Goal: Task Accomplishment & Management: Use online tool/utility

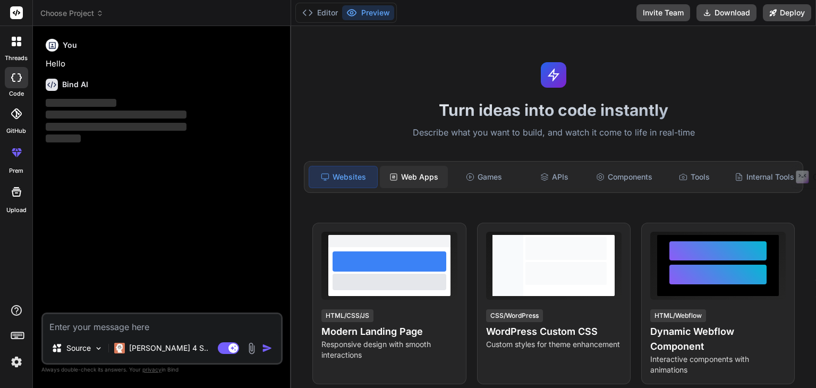
click at [435, 176] on div "Web Apps" at bounding box center [414, 177] width 68 height 22
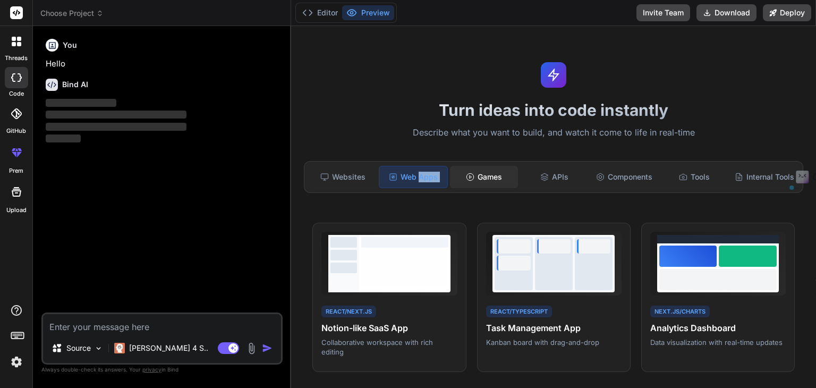
drag, startPoint x: 416, startPoint y: 175, endPoint x: 511, endPoint y: 173, distance: 95.1
click at [511, 173] on div "Websites Web Apps Games APIs Components Tools Internal Tools" at bounding box center [553, 177] width 499 height 32
click at [363, 81] on div "Turn ideas into code instantly Describe what you want to build, and watch it co…" at bounding box center [553, 207] width 525 height 362
click at [329, 21] on div "Editor Preview" at bounding box center [345, 13] width 101 height 20
click at [325, 9] on button "Editor" at bounding box center [320, 12] width 44 height 15
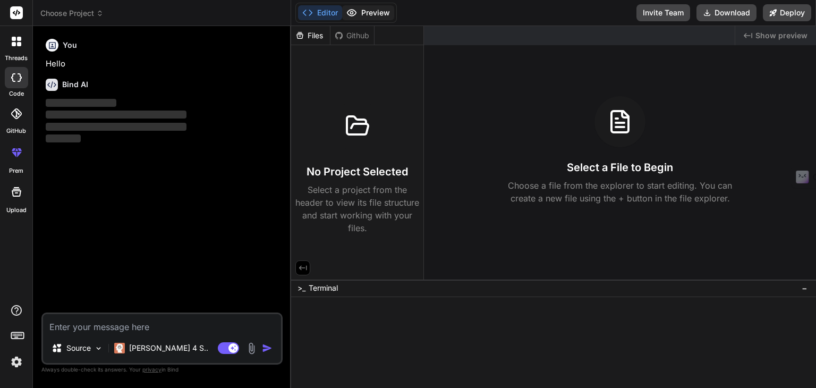
click at [372, 14] on button "Preview" at bounding box center [368, 12] width 52 height 15
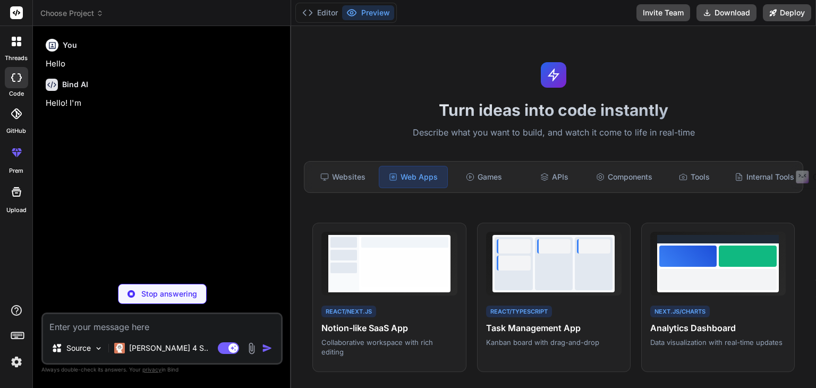
click at [385, 78] on div "Turn ideas into code instantly Describe what you want to build, and watch it co…" at bounding box center [553, 207] width 525 height 362
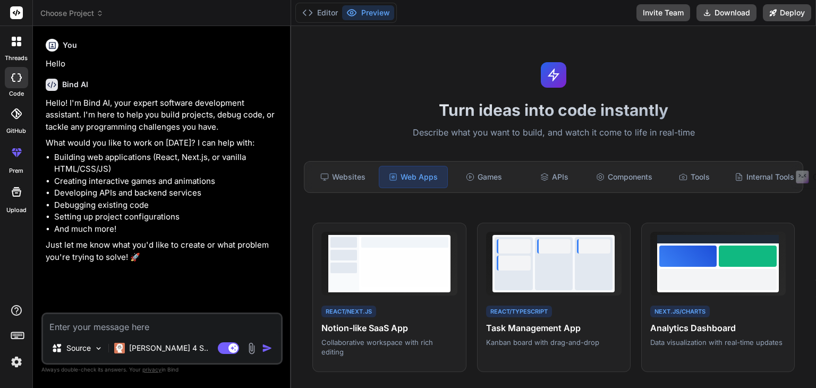
click at [436, 71] on div "Turn ideas into code instantly Describe what you want to build, and watch it co…" at bounding box center [553, 207] width 525 height 362
click at [19, 40] on icon at bounding box center [19, 39] width 4 height 4
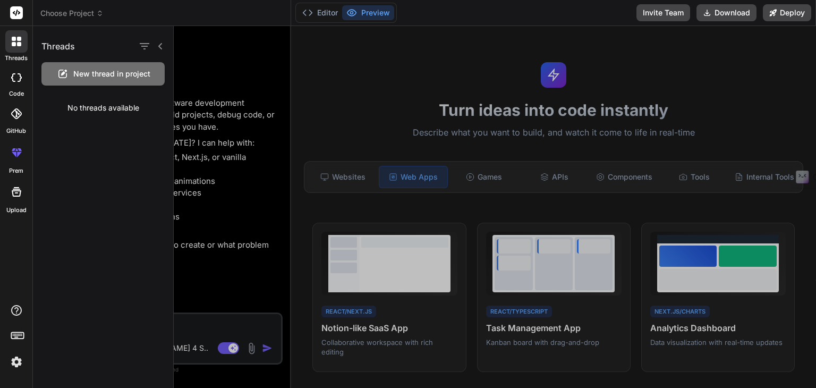
click at [145, 73] on span "New thread in project" at bounding box center [111, 74] width 77 height 11
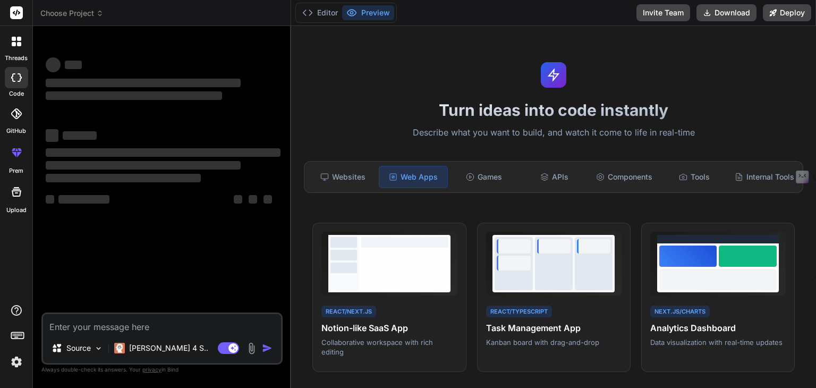
click at [124, 332] on textarea at bounding box center [162, 323] width 238 height 19
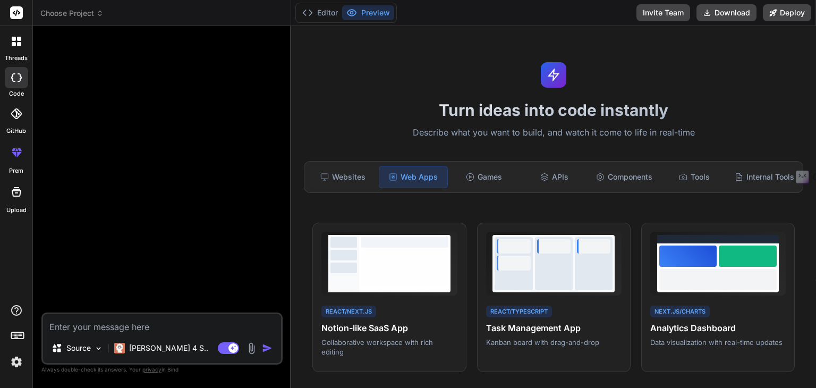
type textarea "x"
type textarea "d"
type textarea "x"
type textarea "b"
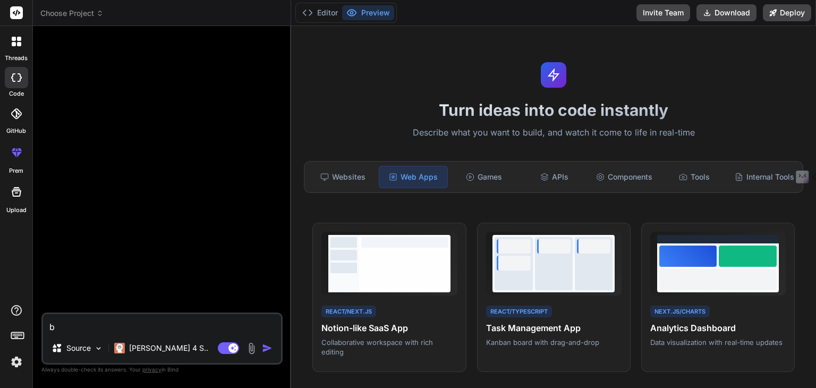
type textarea "x"
type textarea "bu"
type textarea "x"
type textarea "[PERSON_NAME]"
type textarea "x"
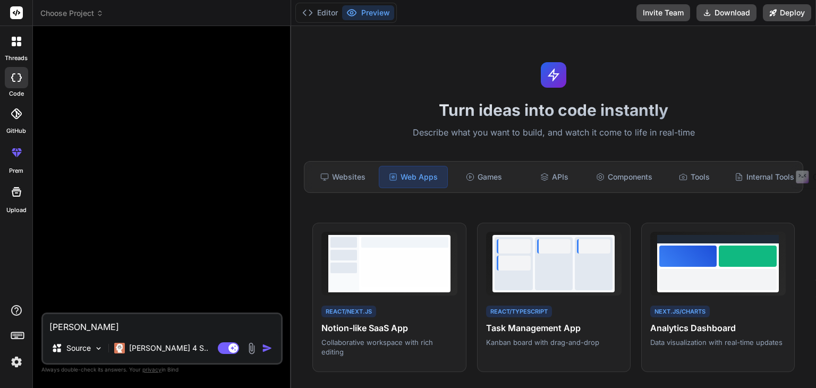
type textarea "buil"
type textarea "x"
type textarea "build"
type textarea "x"
type textarea "build a"
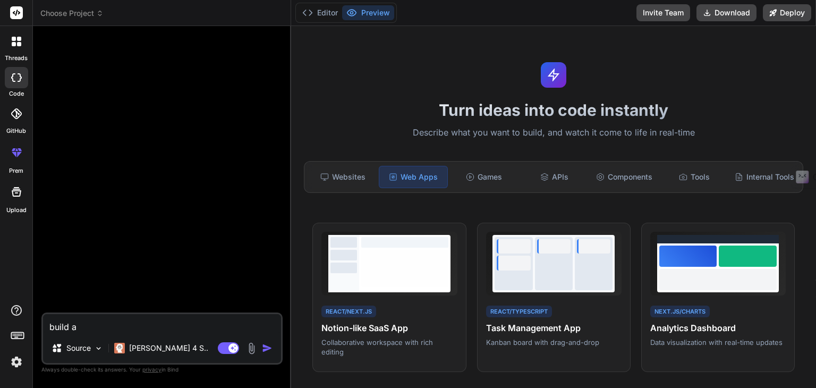
type textarea "x"
type textarea "build a"
type textarea "x"
type textarea "build a s"
type textarea "x"
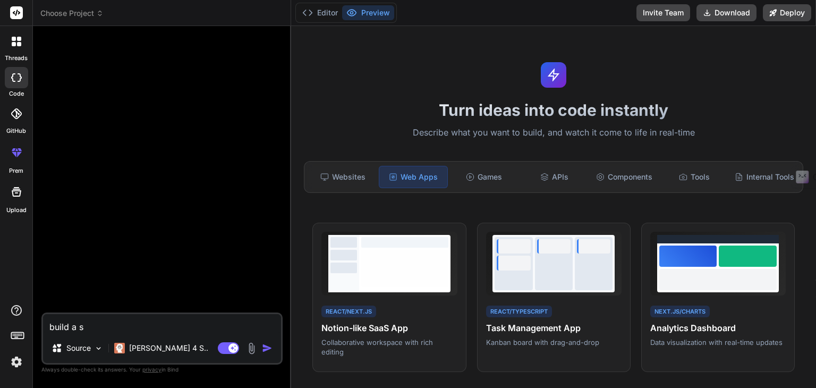
type textarea "build a si"
type textarea "x"
type textarea "build a sim"
type textarea "x"
type textarea "build a simp"
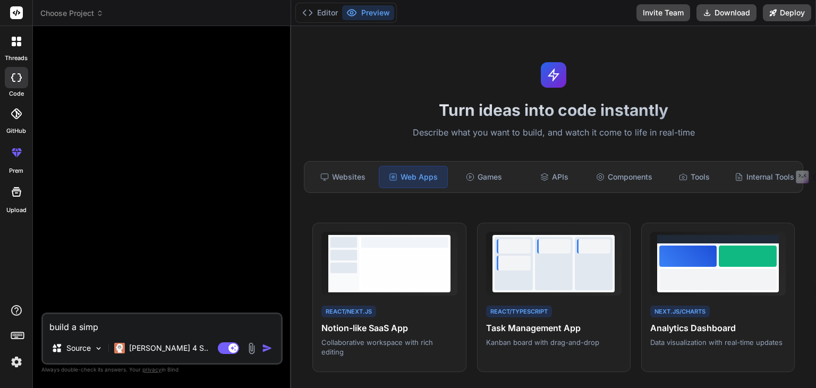
type textarea "x"
type textarea "build a simpl"
type textarea "x"
type textarea "build a simple"
type textarea "x"
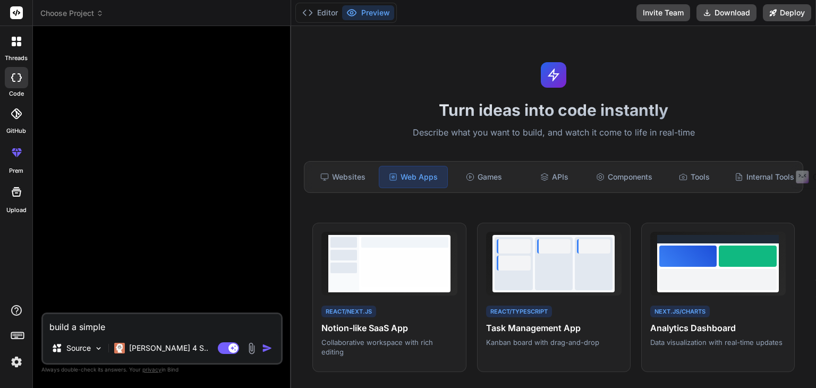
type textarea "build a simple w"
type textarea "x"
type textarea "build a simple we"
type textarea "x"
type textarea "build a simple web"
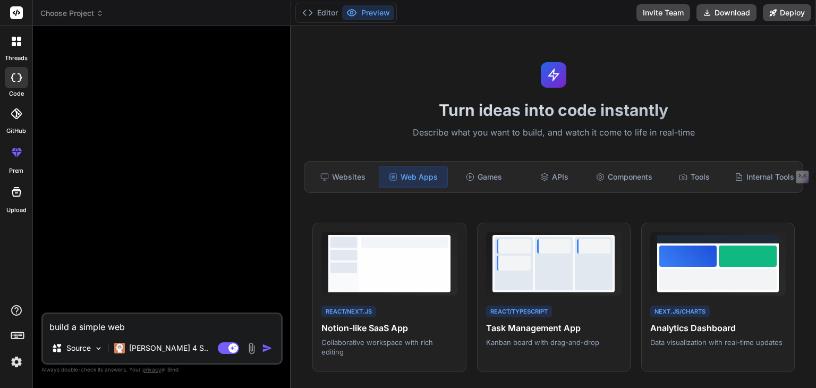
type textarea "x"
type textarea "build a simple webs"
type textarea "x"
type textarea "build a simple websi"
type textarea "x"
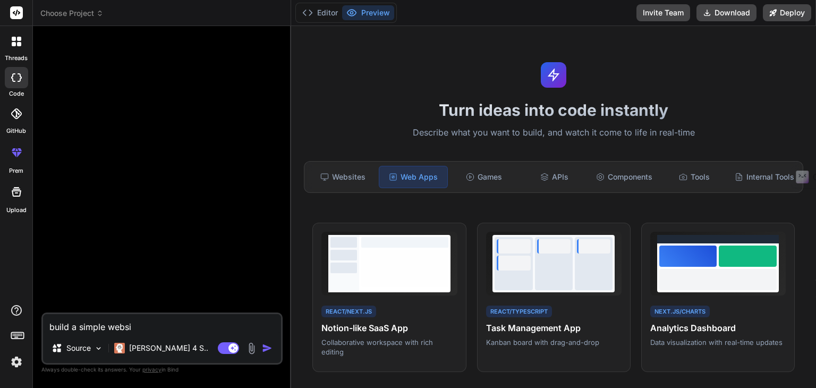
type textarea "build a simple websit"
type textarea "x"
type textarea "build a simple website"
type textarea "x"
type textarea "build a simple website"
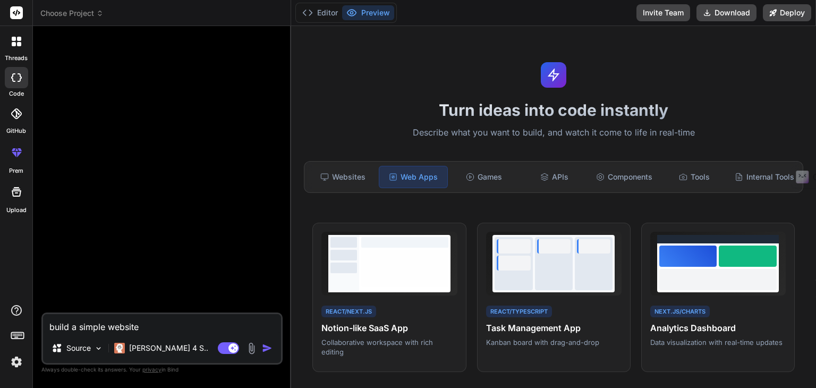
type textarea "x"
type textarea "build a simple website t"
type textarea "x"
type textarea "build a simple website to"
type textarea "x"
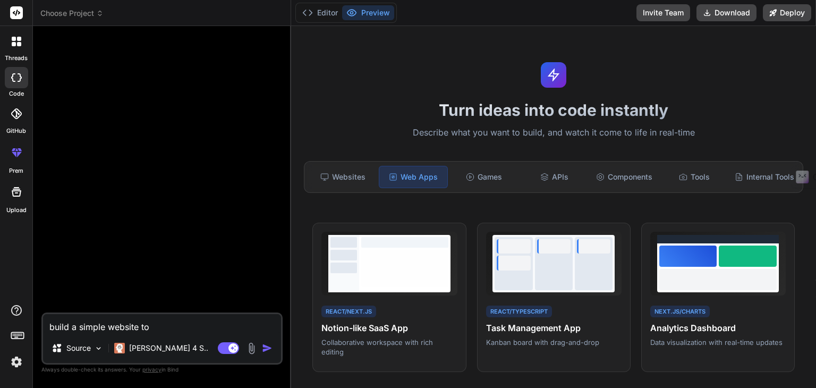
type textarea "build a simple website to"
type textarea "x"
type textarea "build a simple website to a"
type textarea "x"
type textarea "build a simple website to ac"
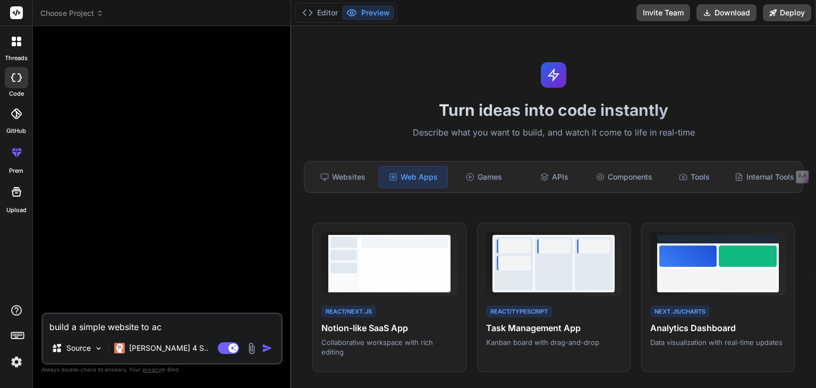
type textarea "x"
type textarea "build a simple website to acc"
type textarea "x"
type textarea "build a simple website to accep"
type textarea "x"
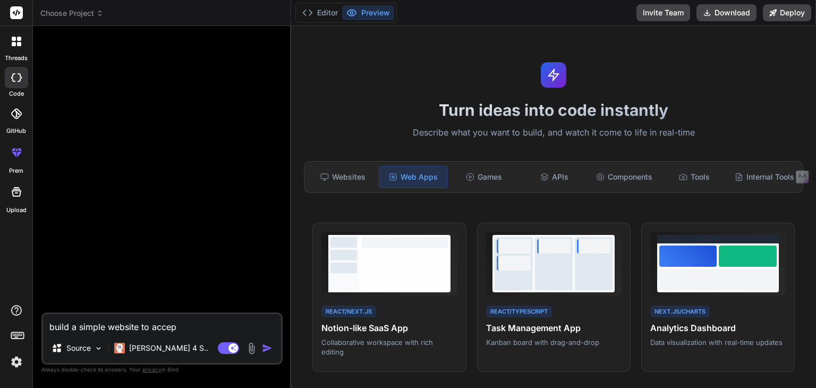
type textarea "build a simple website to accept"
type textarea "x"
type textarea "build a simple website to accept a"
type textarea "x"
type textarea "build a simple website to accept an"
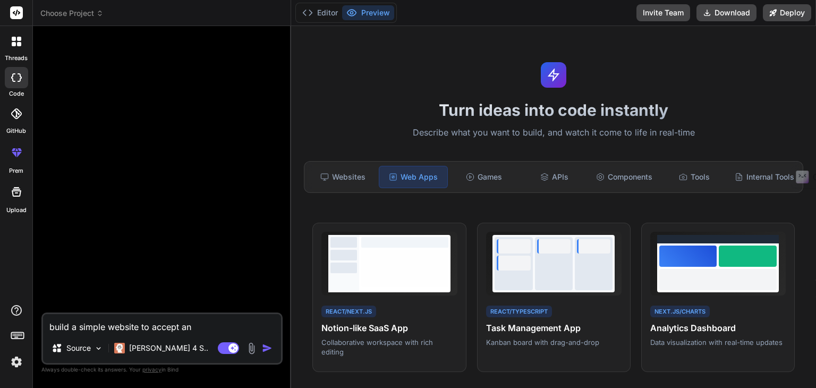
type textarea "x"
type textarea "build a simple website to accept and"
type textarea "x"
type textarea "build a simple website to accept and"
type textarea "x"
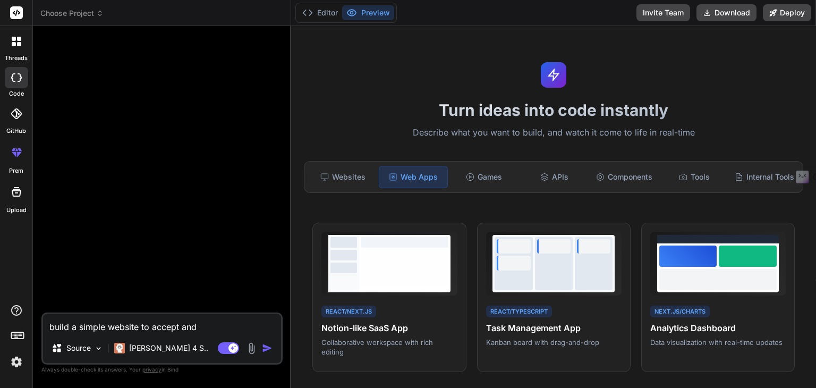
type textarea "build a simple website to accept and s"
type textarea "x"
type textarea "build a simple website to accept and st"
type textarea "x"
type textarea "build a simple website to accept and sto"
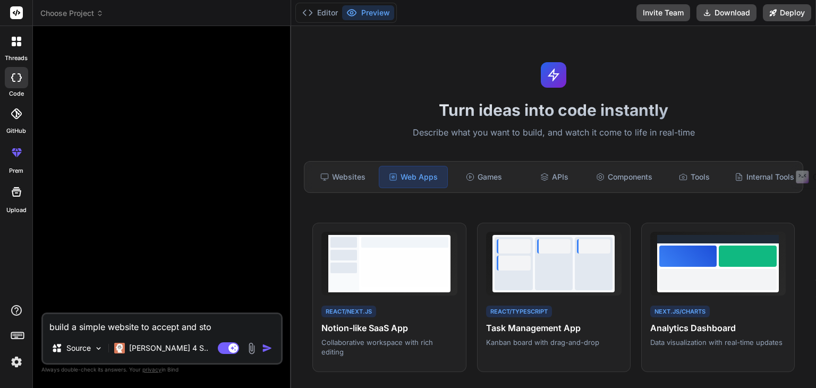
type textarea "x"
type textarea "build a simple website to accept and stor"
type textarea "x"
type textarea "build a simple website to accept and store"
type textarea "x"
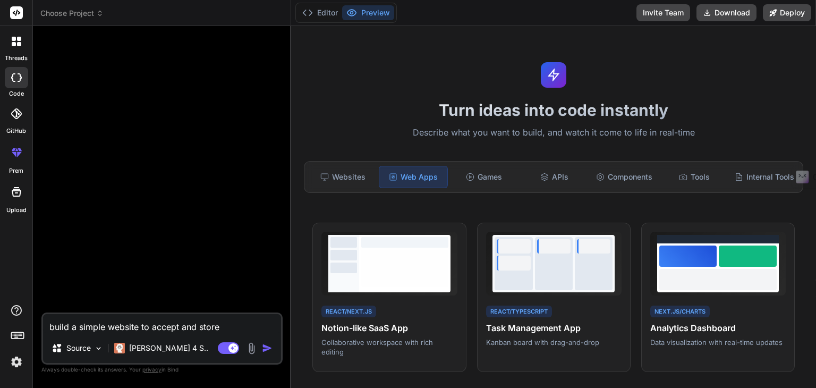
type textarea "build a simple website to accept and store"
type textarea "x"
type textarea "build a simple website to accept and store s"
type textarea "x"
type textarea "build a simple website to accept and store st"
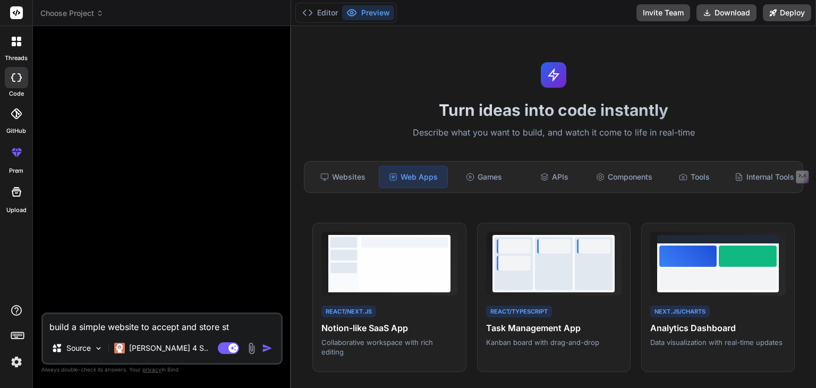
type textarea "x"
type textarea "build a simple website to accept and store stu"
type textarea "x"
type textarea "build a simple website to accept and store stud"
type textarea "x"
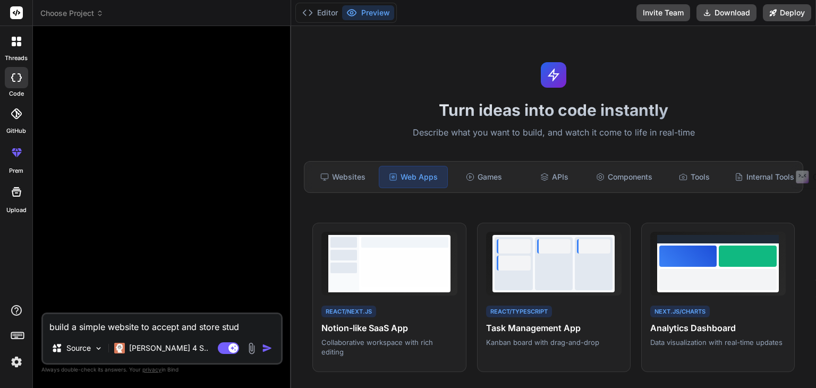
type textarea "build a simple website to accept and store stude"
type textarea "x"
type textarea "build a simple website to accept and store studen"
type textarea "x"
type textarea "build a simple website to accept and store student"
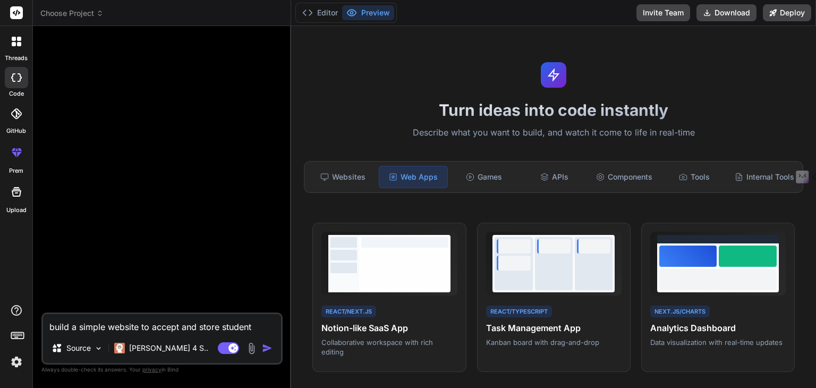
type textarea "x"
type textarea "build a simple website to accept and store students"
type textarea "x"
type textarea "build a simple website to accept and store students"
type textarea "x"
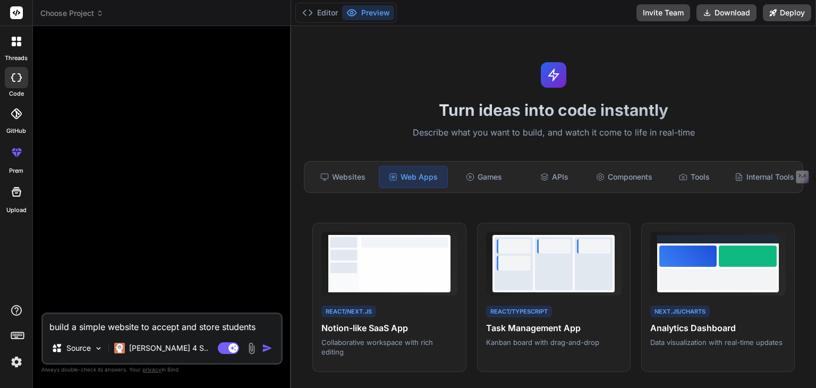
type textarea "build a simple website to accept and store students d"
type textarea "x"
type textarea "build a simple website to accept and store students dat"
type textarea "x"
type textarea "build a simple website to accept and store students data"
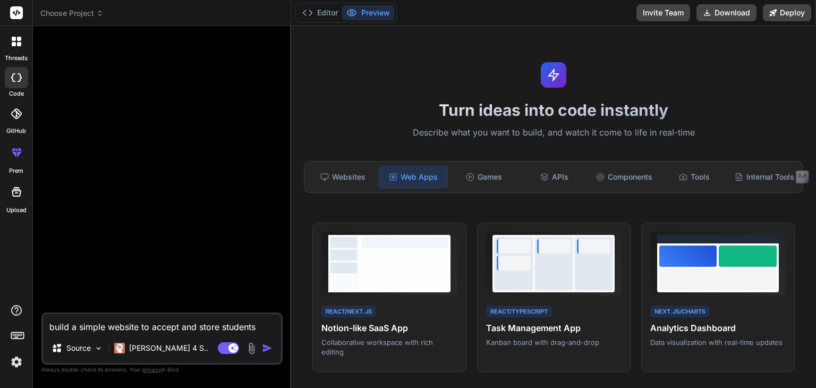
type textarea "x"
type textarea "build a simple website to accept and store students data a"
type textarea "x"
type textarea "build a simple website to accept and store students data an"
type textarea "x"
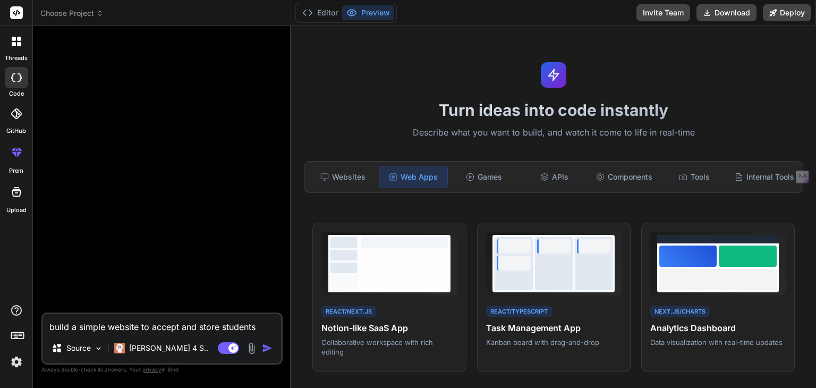
type textarea "build a simple website to accept and store students data and"
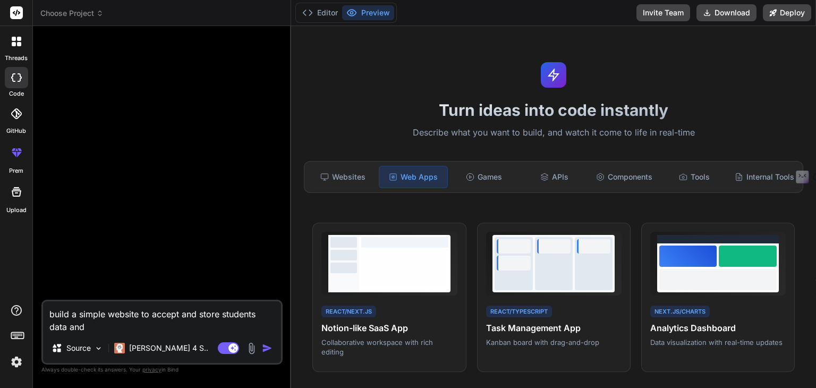
type textarea "x"
type textarea "build a simple website to accept and store students data and"
type textarea "x"
type textarea "build a simple website to accept and store students data and t"
type textarea "x"
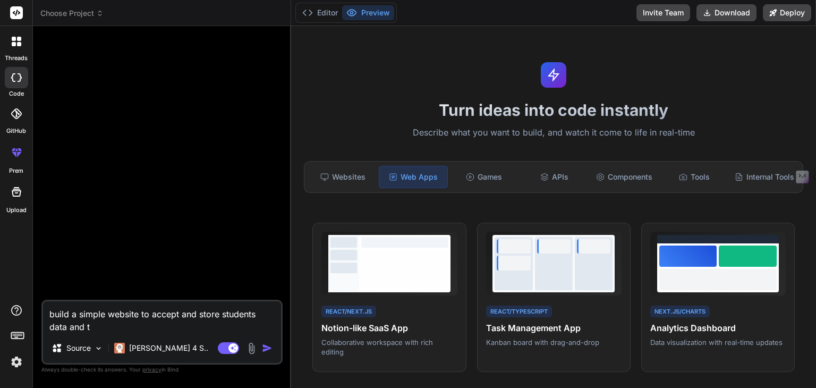
type textarea "build a simple website to accept and store students data and to"
type textarea "x"
type textarea "build a simple website to accept and store students data and to"
type textarea "x"
type textarea "build a simple website to accept and store students data and to"
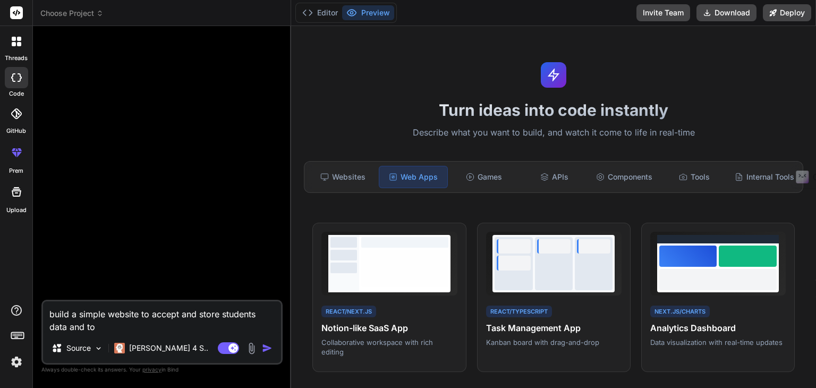
type textarea "x"
type textarea "build a simple website to accept and store students data and t"
type textarea "x"
type textarea "build a simple website to accept and store students data and"
type textarea "x"
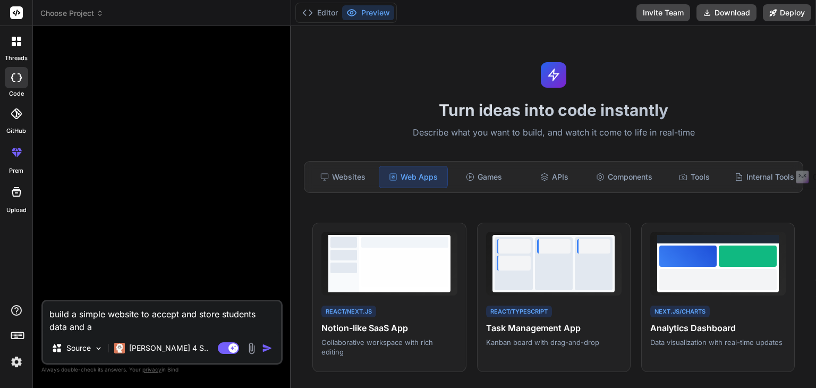
type textarea "build a simple website to accept and store students data and a"
type textarea "x"
type textarea "build a simple website to accept and store students data and a s"
type textarea "x"
type textarea "build a simple website to accept and store students data and a sc"
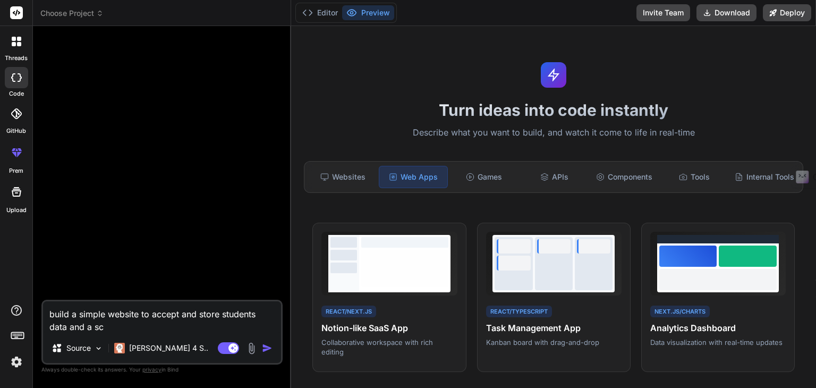
type textarea "x"
type textarea "build a simple website to accept and store students data and a scr"
type textarea "x"
type textarea "build a simple website to accept and store students data and a scre"
type textarea "x"
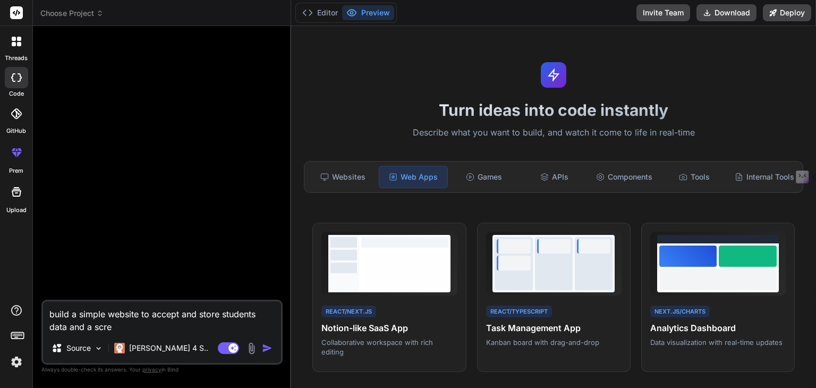
type textarea "build a simple website to accept and store students data and a scree"
type textarea "x"
type textarea "build a simple website to accept and store students data and a screen"
type textarea "x"
type textarea "build a simple website to accept and store students data and a screen"
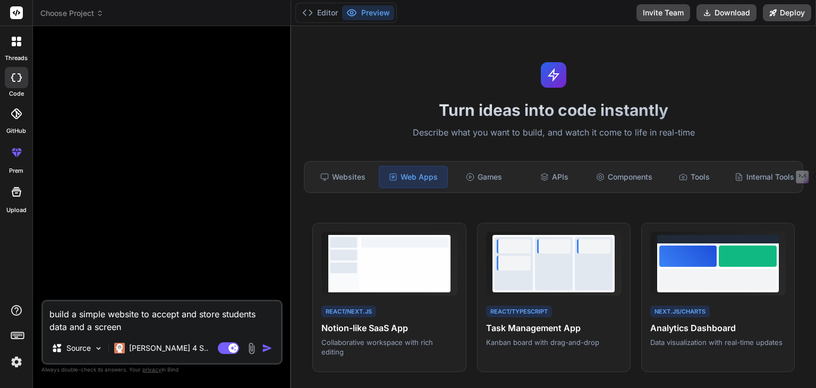
type textarea "x"
type textarea "build a simple website to accept and store students data and a screen t"
type textarea "x"
type textarea "build a simple website to accept and store students data and a screen to"
type textarea "x"
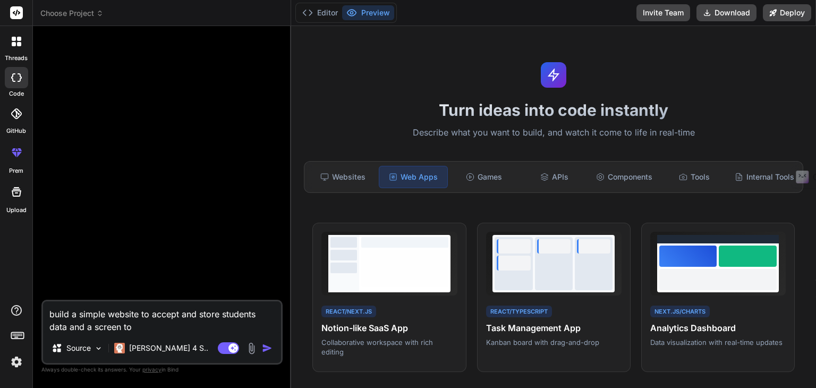
type textarea "build a simple website to accept and store students data and a screen to"
type textarea "x"
type textarea "build a simple website to accept and store students data and a screen to r"
type textarea "x"
type textarea "build a simple website to accept and store students data and a screen to re"
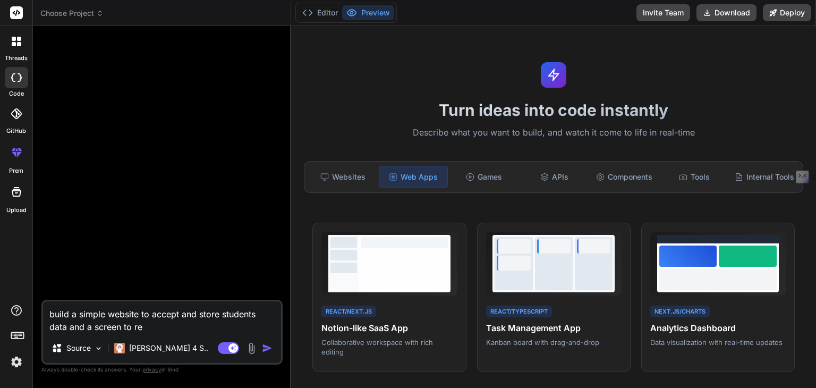
type textarea "x"
type textarea "build a simple website to accept and store students data and a screen to ret"
type textarea "x"
type textarea "build a simple website to accept and store students data and a screen to retr"
type textarea "x"
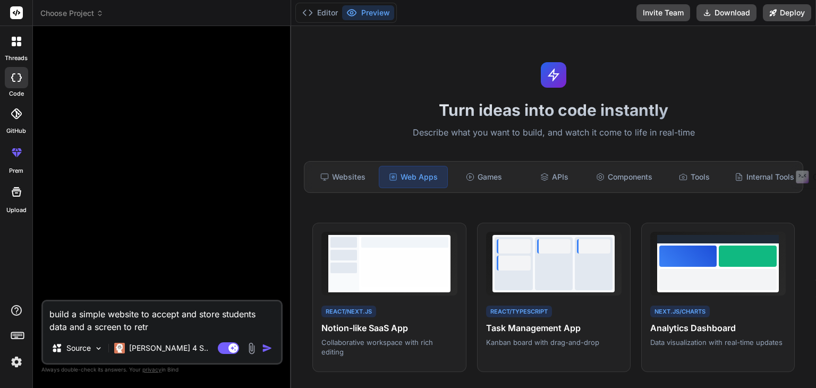
type textarea "build a simple website to accept and store students data and a screen to retri"
type textarea "x"
type textarea "build a simple website to accept and store students data and a screen to retriv"
type textarea "x"
type textarea "build a simple website to accept and store students data and a screen to retrive"
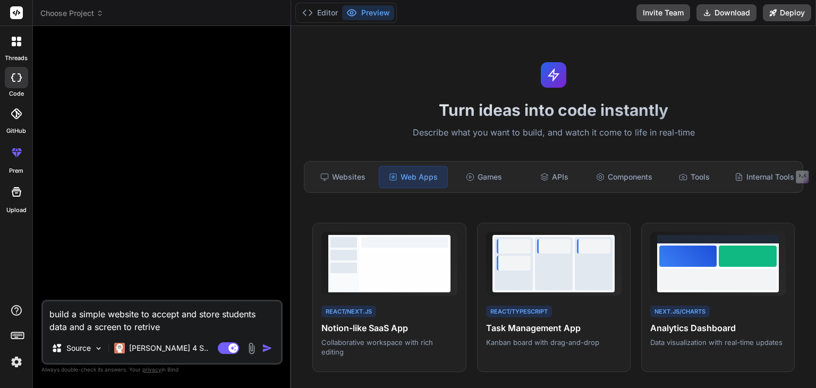
type textarea "x"
type textarea "build a simple website to accept and store students data and a screen to retrive"
type textarea "x"
type textarea "build a simple website to accept and store students data and a screen to retriv…"
type textarea "x"
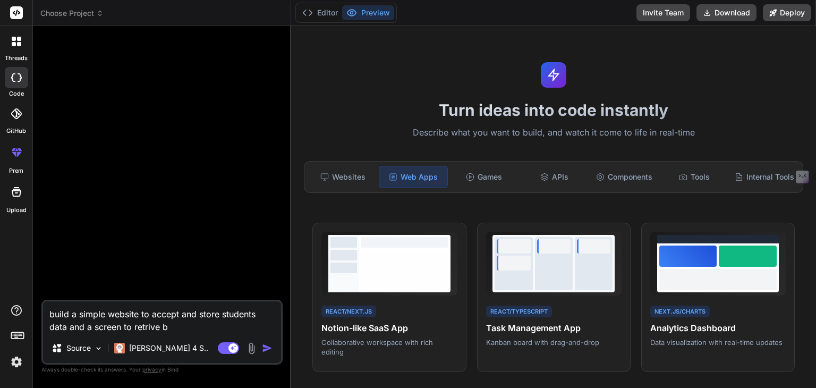
type textarea "build a simple website to accept and store students data and a screen to retriv…"
type textarea "x"
type textarea "build a simple website to accept and store students data and a screen to retriv…"
type textarea "x"
type textarea "build a simple website to accept and store students data and a screen to retriv…"
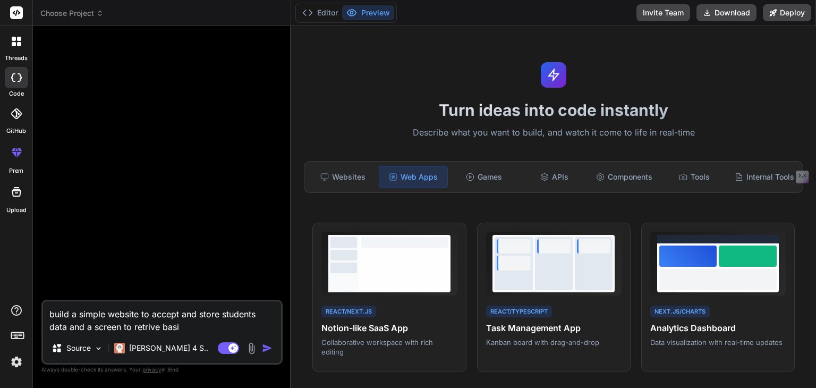
type textarea "x"
type textarea "build a simple website to accept and store students data and a screen to retriv…"
type textarea "x"
type textarea "build a simple website to accept and store students data and a screen to retriv…"
type textarea "x"
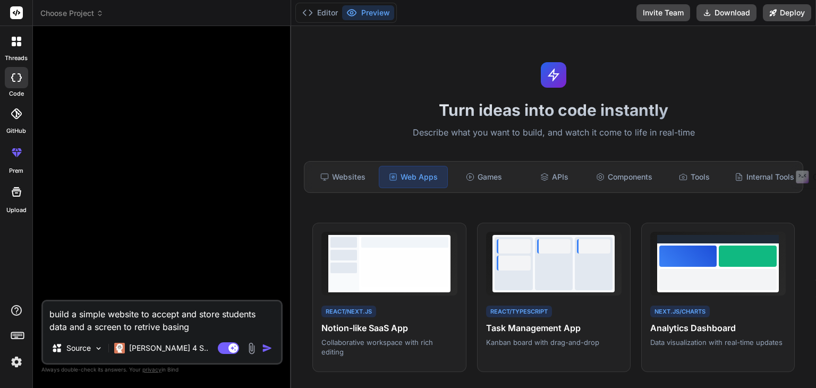
type textarea "build a simple website to accept and store students data and a screen to retriv…"
type textarea "x"
type textarea "build a simple website to accept and store students data and a screen to retriv…"
type textarea "x"
type textarea "build a simple website to accept and store students data and a screen to retriv…"
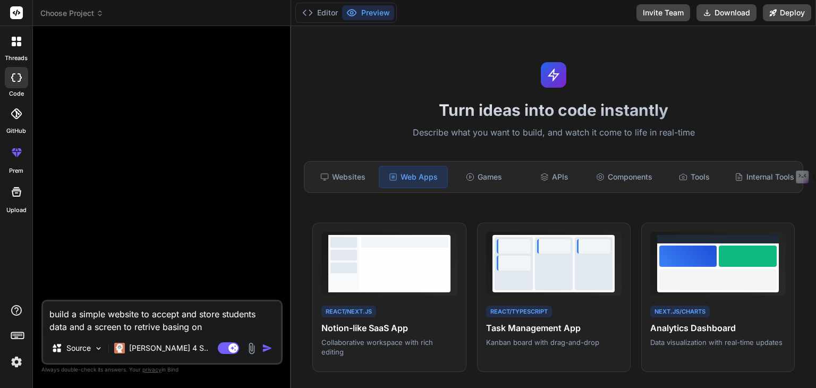
type textarea "x"
type textarea "build a simple website to accept and store students data and a screen to retriv…"
type textarea "x"
type textarea "build a simple website to accept and store students data and a screen to retriv…"
type textarea "x"
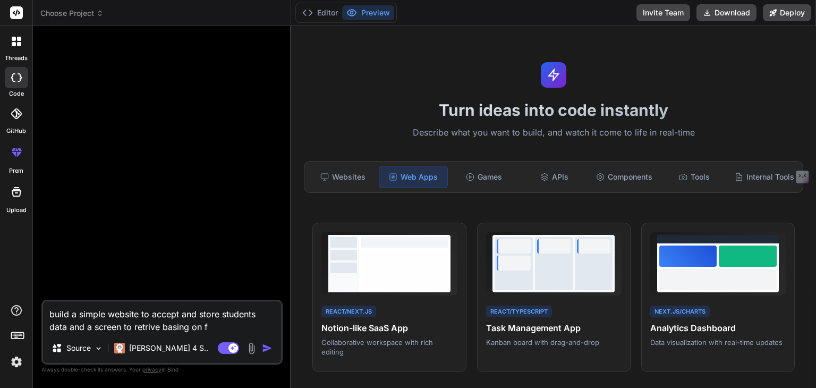
type textarea "build a simple website to accept and store students data and a screen to retriv…"
type textarea "x"
type textarea "build a simple website to accept and store students data and a screen to retriv…"
type textarea "x"
type textarea "build a simple website to accept and store students data and a screen to retriv…"
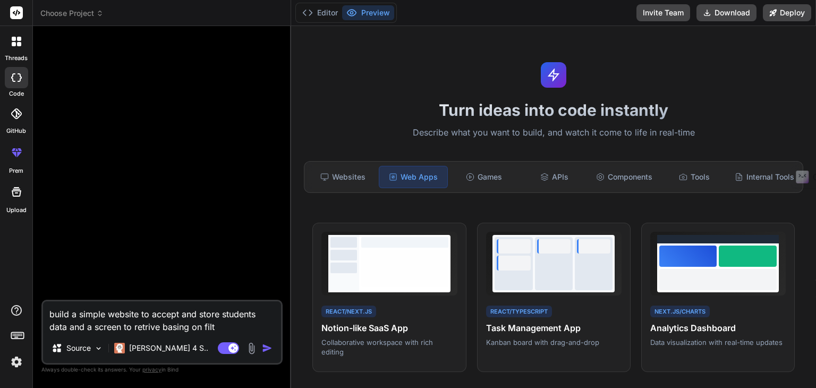
type textarea "x"
type textarea "build a simple website to accept and store students data and a screen to retriv…"
type textarea "x"
type textarea "build a simple website to accept and store students data and a screen to retriv…"
type textarea "x"
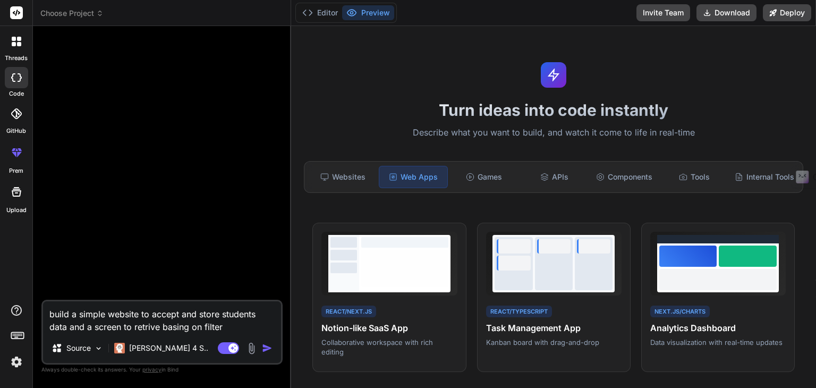
type textarea "build a simple website to accept and store students data and a screen to retriv…"
type textarea "x"
type textarea "build a simple website to accept and store students data and a screen to retriv…"
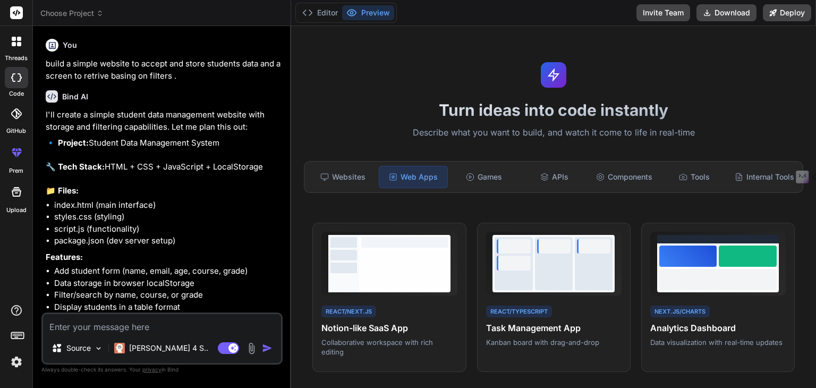
scroll to position [18, 0]
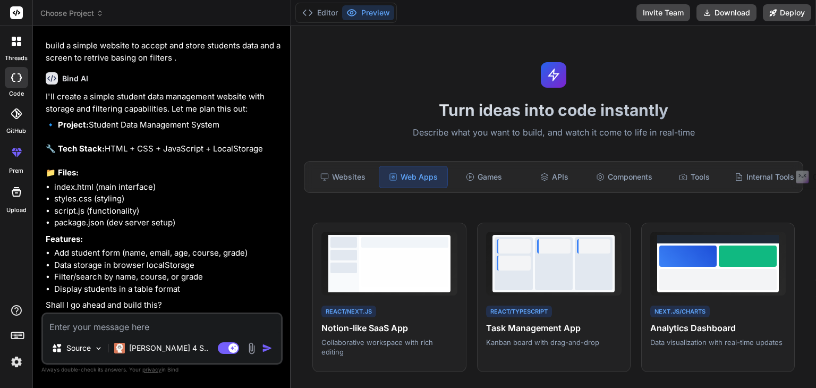
click at [204, 328] on textarea at bounding box center [162, 323] width 238 height 19
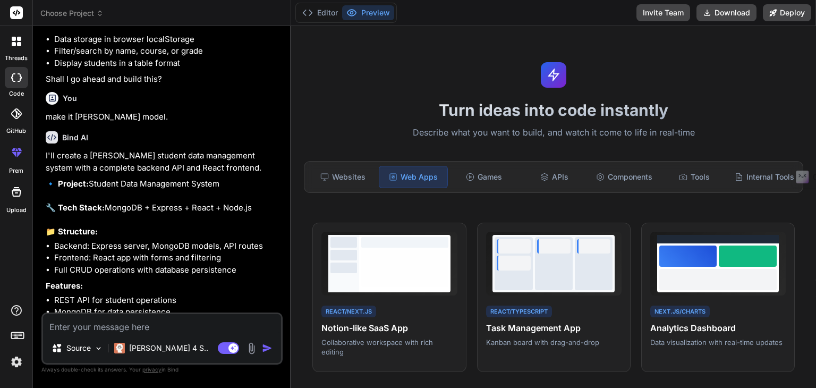
scroll to position [303, 0]
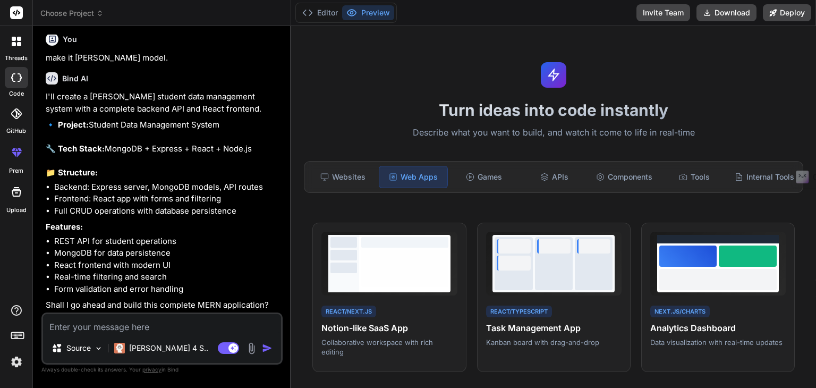
click at [158, 328] on textarea at bounding box center [162, 323] width 238 height 19
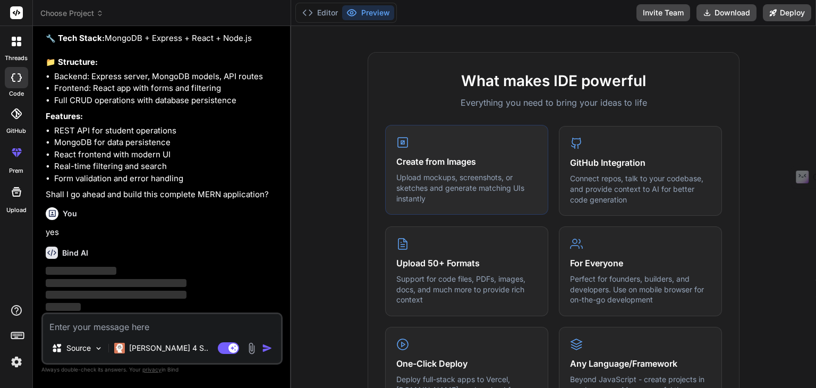
scroll to position [0, 0]
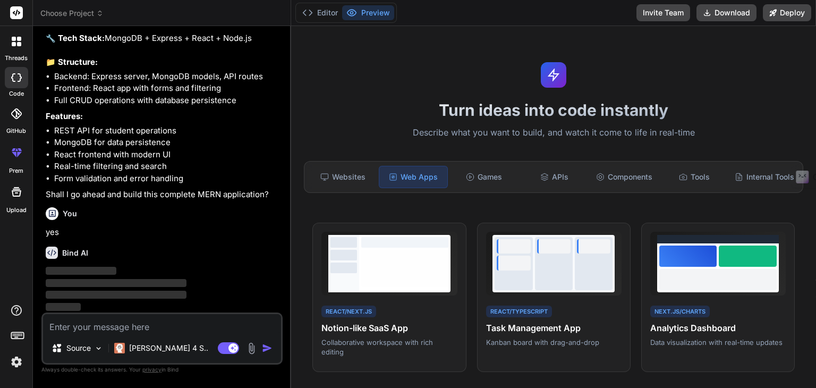
click at [391, 55] on div "Turn ideas into code instantly Describe what you want to build, and watch it co…" at bounding box center [553, 207] width 525 height 362
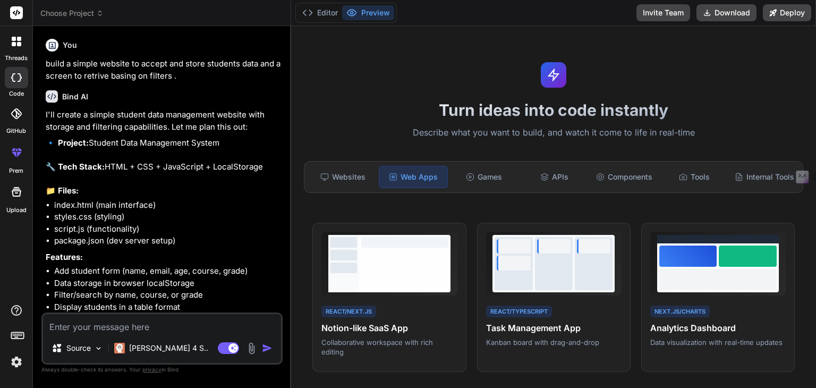
scroll to position [413, 0]
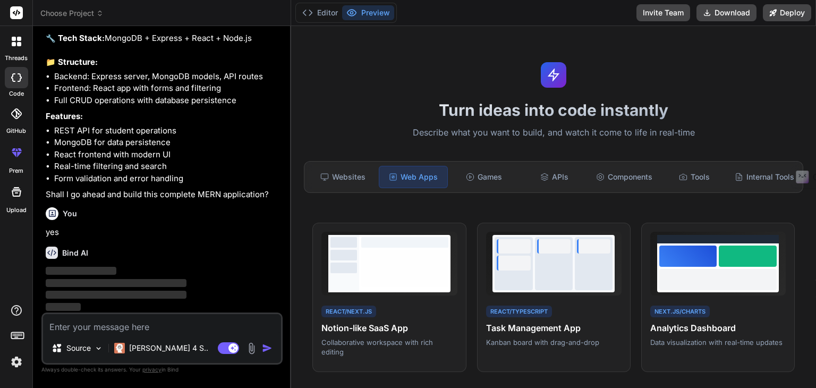
click at [374, 121] on div "Turn ideas into code instantly Describe what you want to build, and watch it co…" at bounding box center [553, 207] width 525 height 362
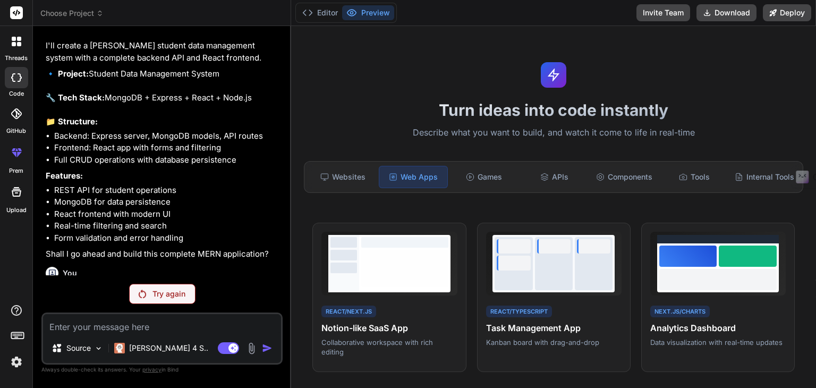
scroll to position [375, 0]
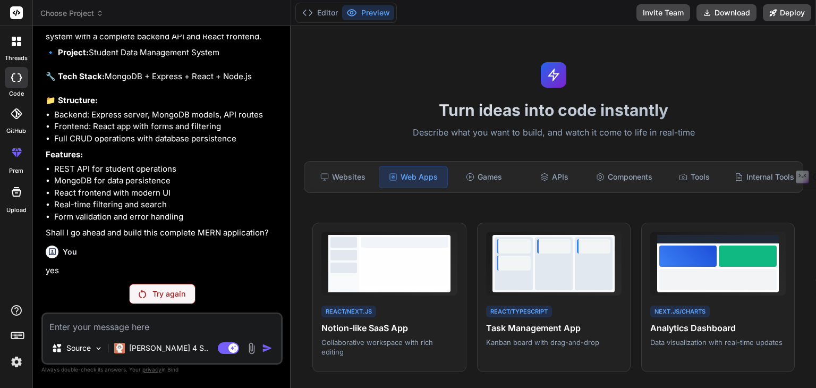
click at [158, 298] on p "Try again" at bounding box center [168, 293] width 33 height 11
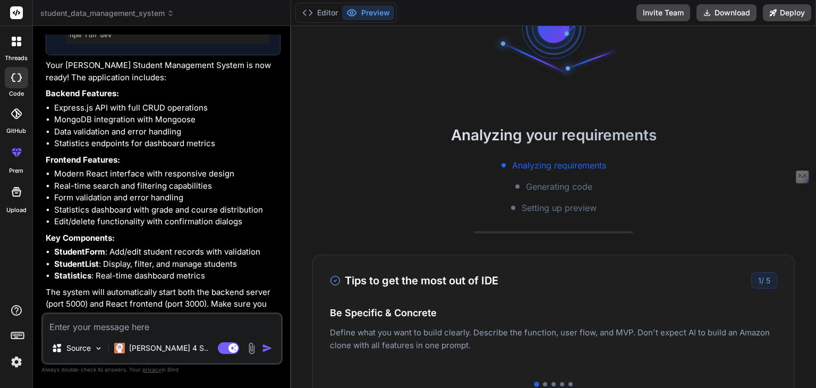
scroll to position [0, 0]
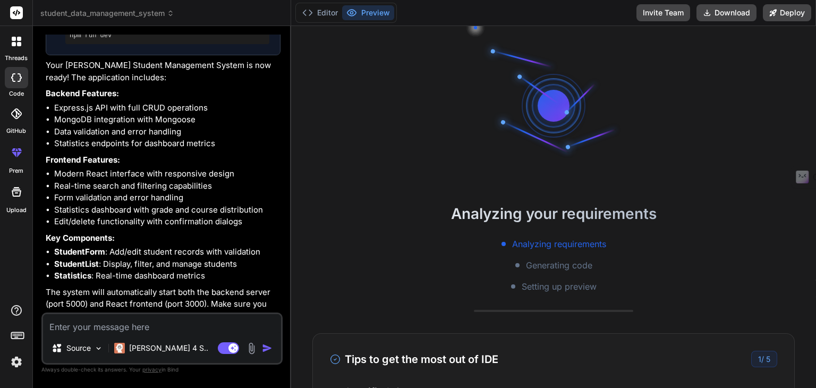
click at [611, 95] on div at bounding box center [553, 105] width 159 height 159
click at [319, 15] on button "Editor" at bounding box center [320, 12] width 44 height 15
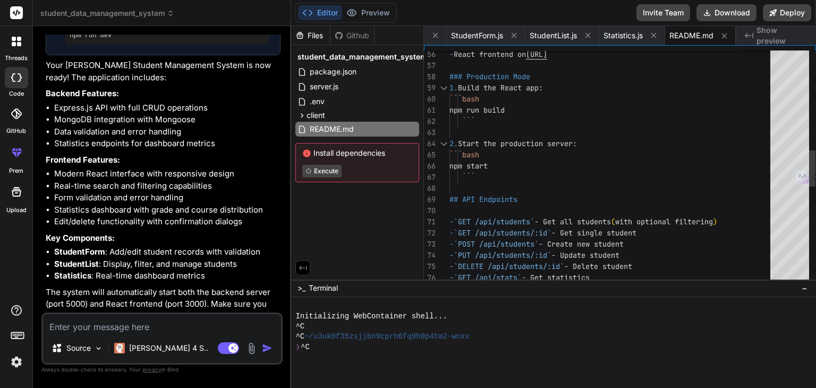
click at [606, 175] on div "- React frontend on [URL] ### Production Mode 1. Build the React app: ```bash n…" at bounding box center [612, 160] width 327 height 1495
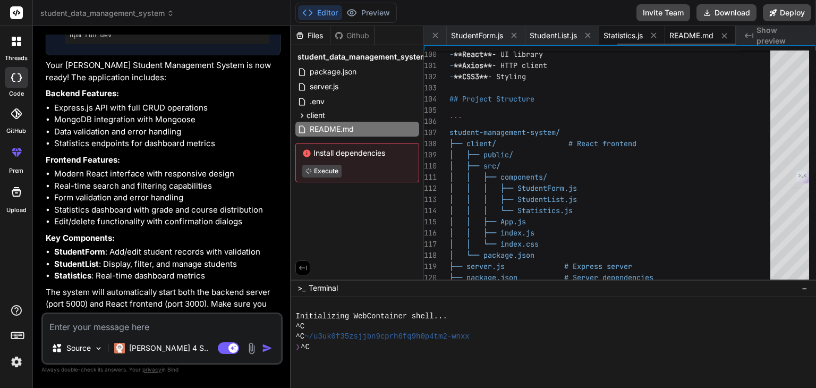
click at [616, 38] on span "Statistics.js" at bounding box center [623, 35] width 39 height 11
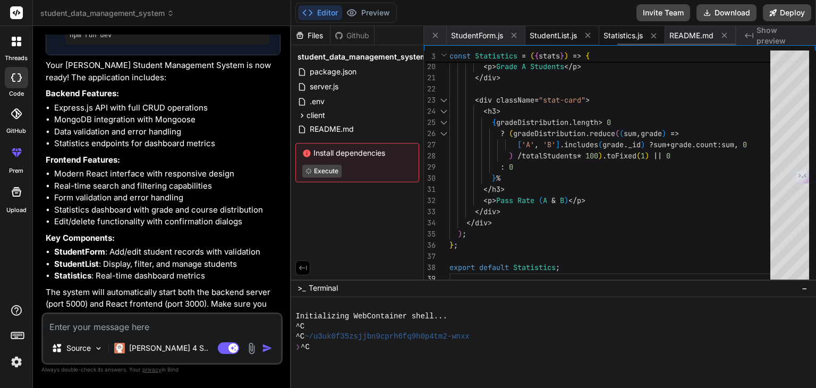
click at [547, 33] on span "StudentList.js" at bounding box center [553, 35] width 47 height 11
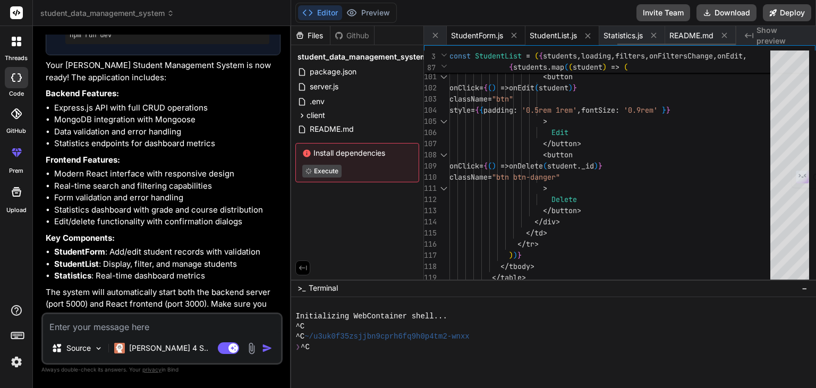
click at [465, 39] on span "StudentForm.js" at bounding box center [477, 35] width 52 height 11
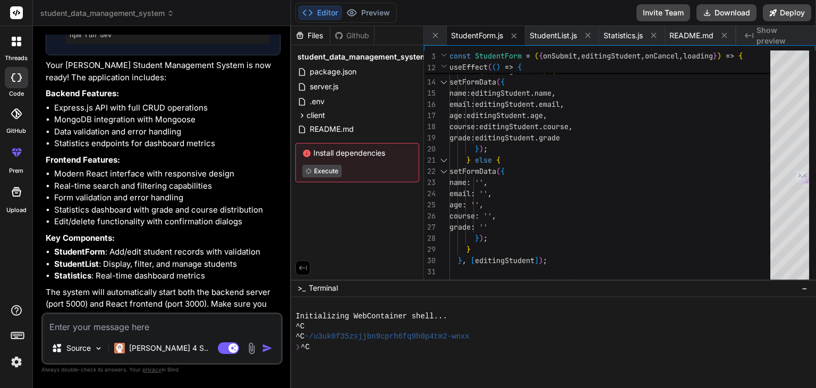
click at [766, 29] on div "Created with Pixso. Show preview" at bounding box center [776, 35] width 80 height 19
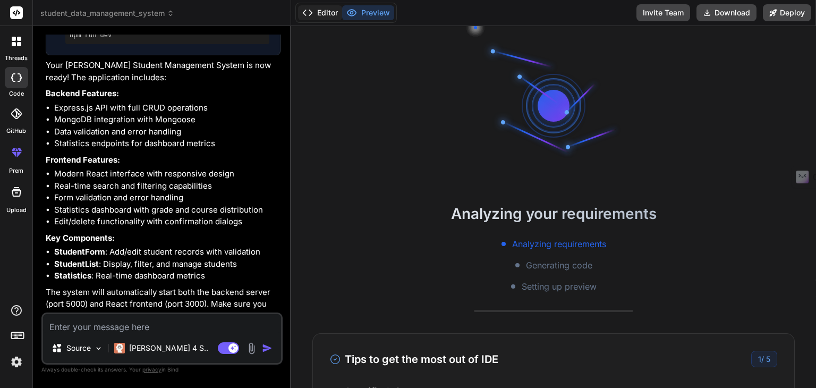
click at [321, 11] on button "Editor" at bounding box center [320, 12] width 44 height 15
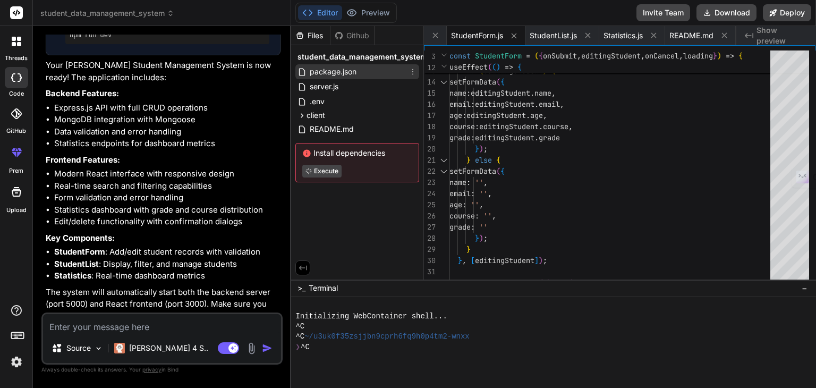
click at [331, 74] on span "package.json" at bounding box center [333, 71] width 49 height 13
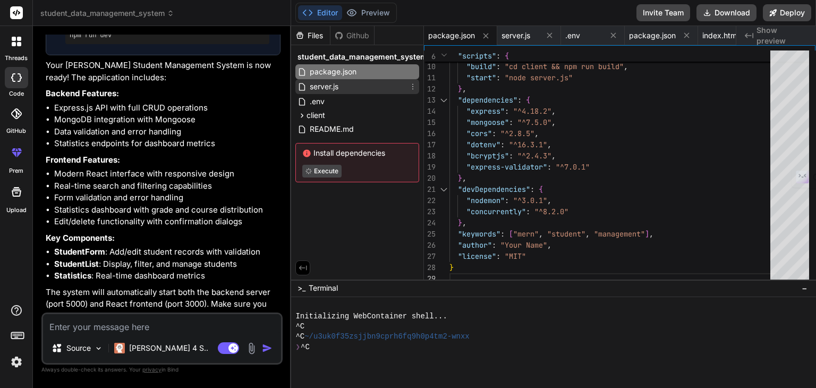
click at [331, 82] on span "server.js" at bounding box center [324, 86] width 31 height 13
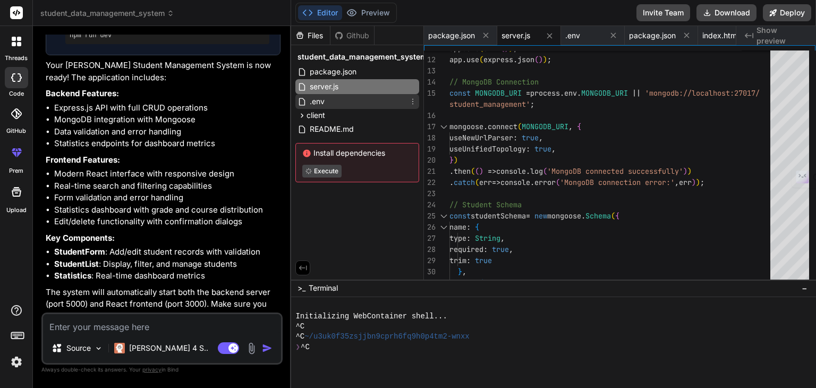
click at [329, 101] on div ".env" at bounding box center [357, 101] width 124 height 15
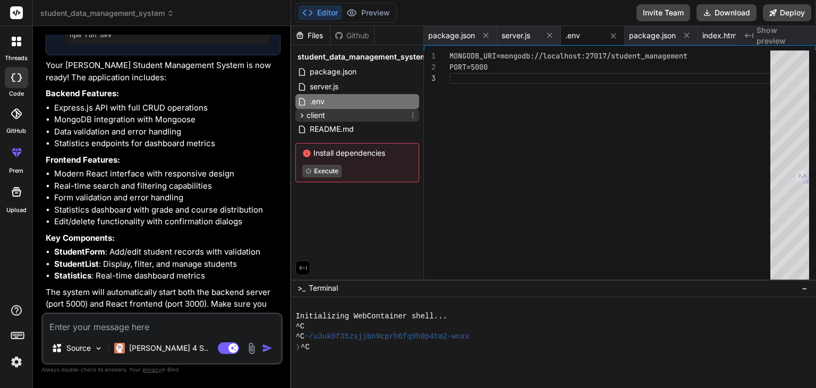
click at [328, 119] on div "client" at bounding box center [357, 115] width 124 height 13
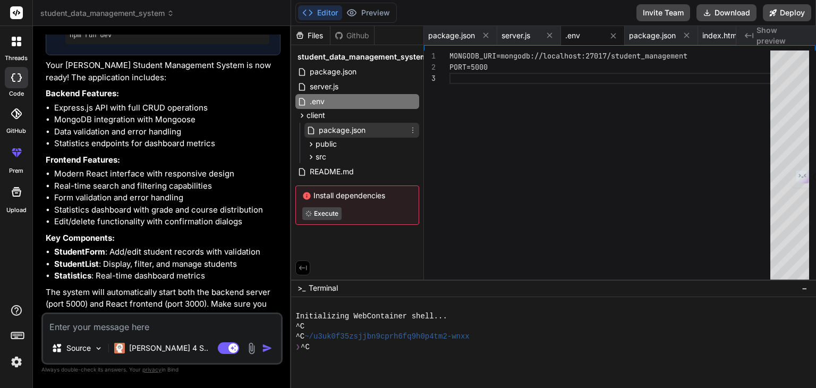
click at [328, 128] on span "package.json" at bounding box center [342, 130] width 49 height 13
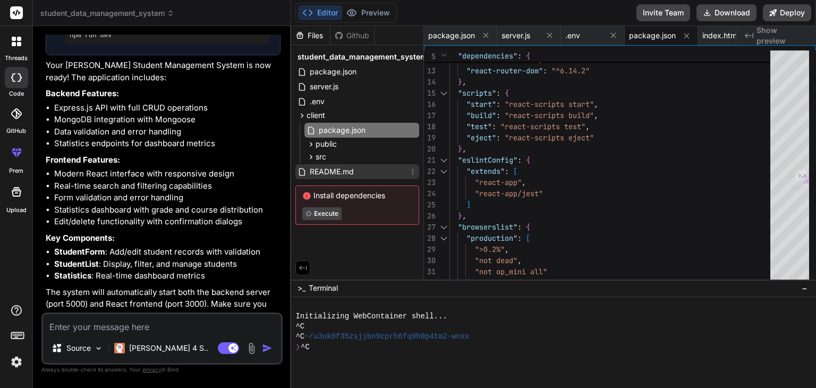
click at [326, 173] on span "README.md" at bounding box center [332, 171] width 46 height 13
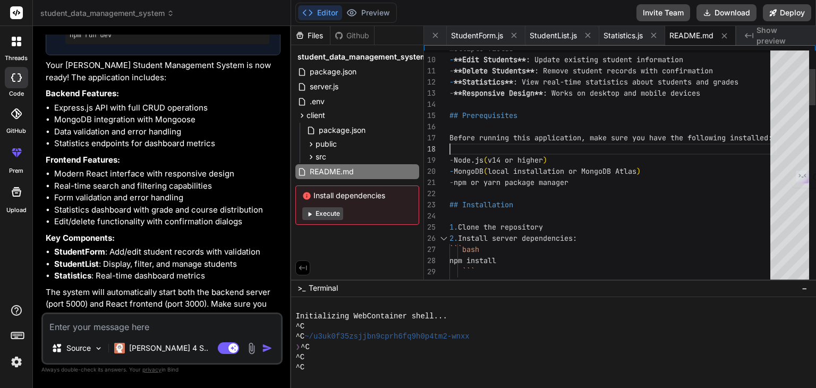
click at [780, 37] on span "Show preview" at bounding box center [782, 35] width 51 height 21
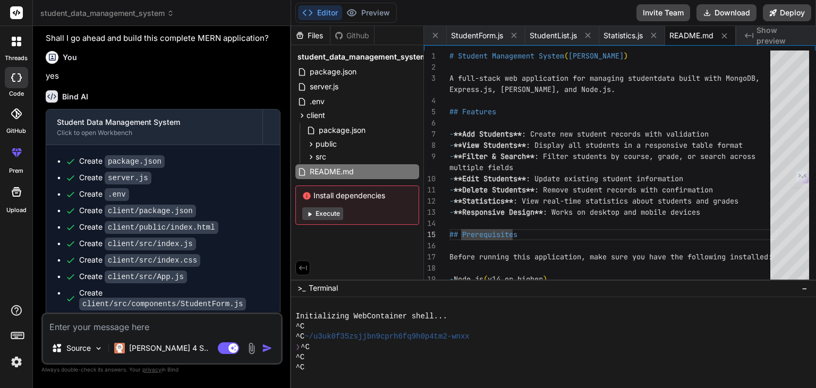
scroll to position [1013, 0]
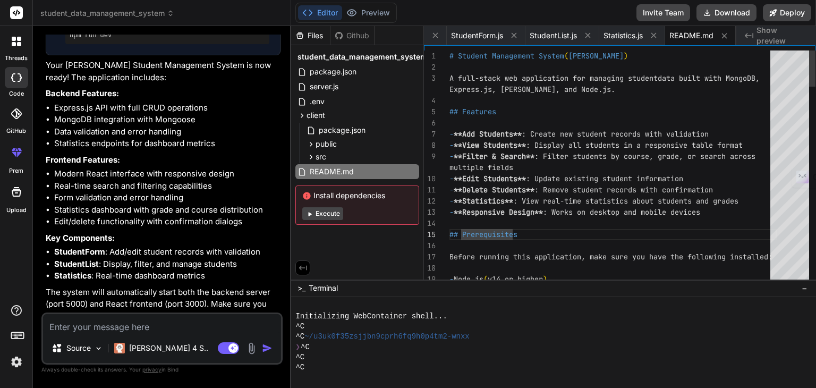
click at [325, 209] on button "Execute" at bounding box center [322, 213] width 41 height 13
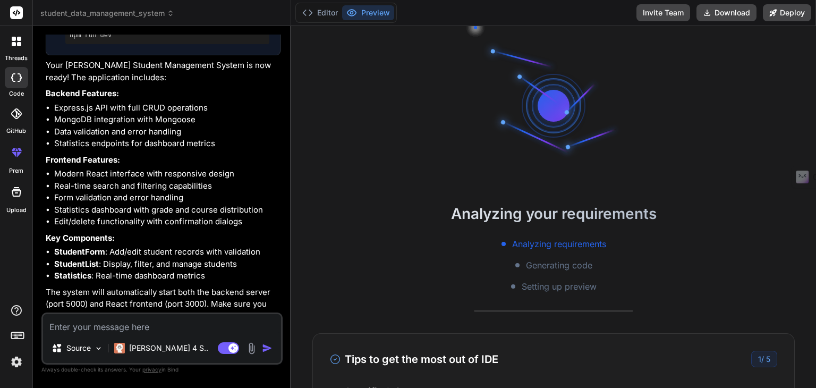
scroll to position [10, 0]
click at [313, 14] on button "Editor" at bounding box center [320, 12] width 44 height 15
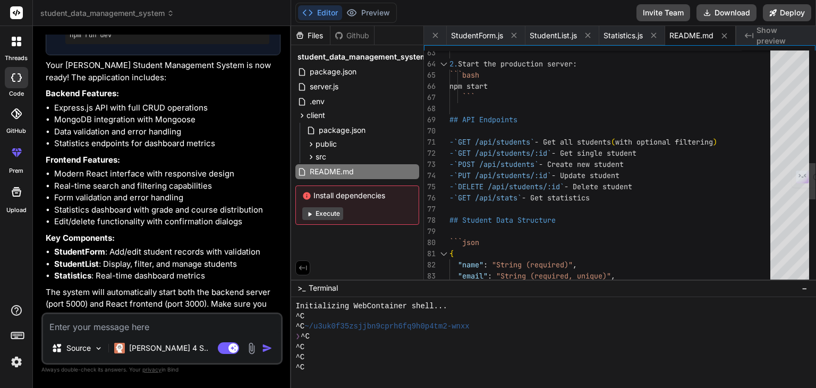
scroll to position [0, 0]
click at [599, 148] on div "2. Start the production server: ```bash npm start ``` ## API Endpoints - `GET /…" at bounding box center [612, 80] width 327 height 1495
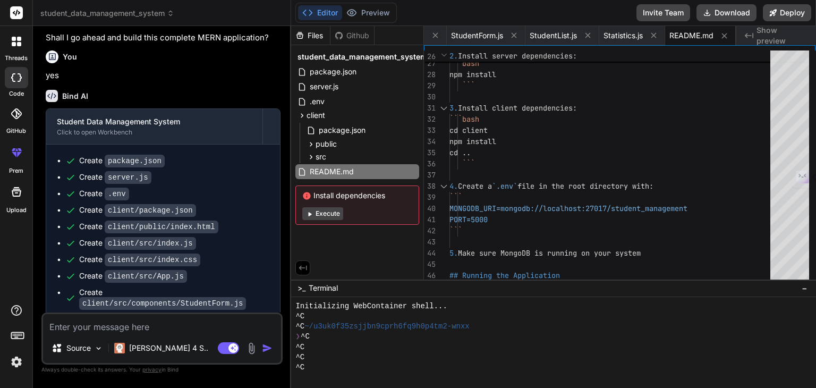
scroll to position [1013, 0]
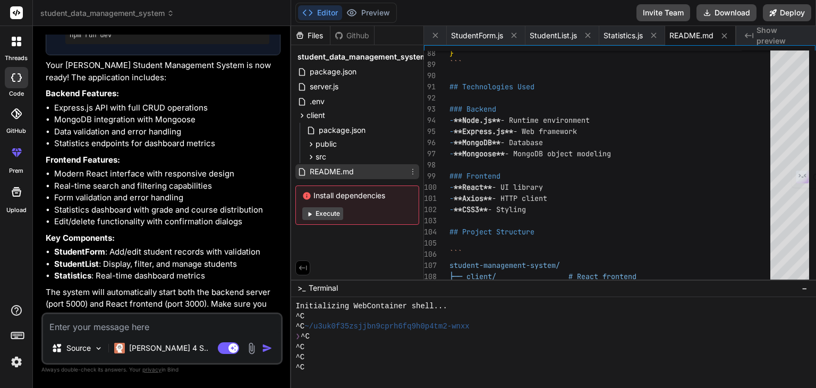
click at [361, 166] on div "README.md" at bounding box center [357, 171] width 124 height 15
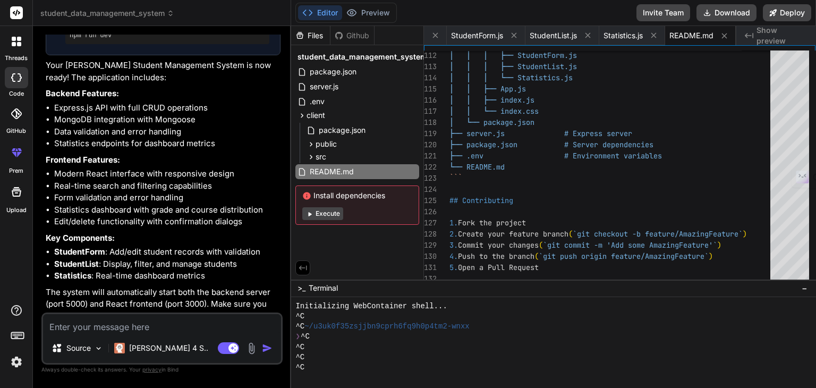
click at [197, 332] on textarea at bounding box center [162, 323] width 238 height 19
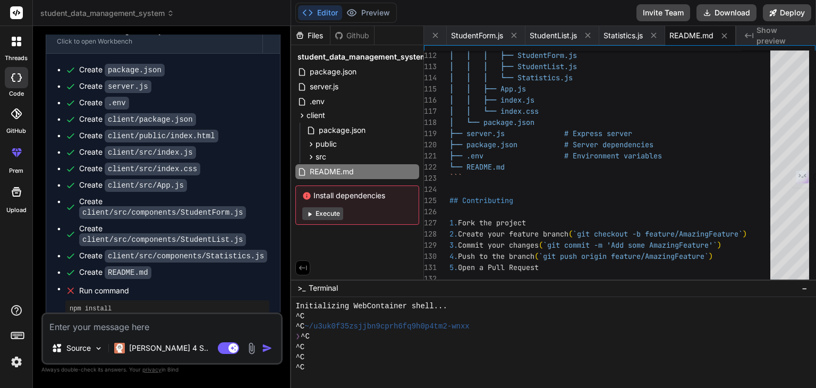
scroll to position [750, 0]
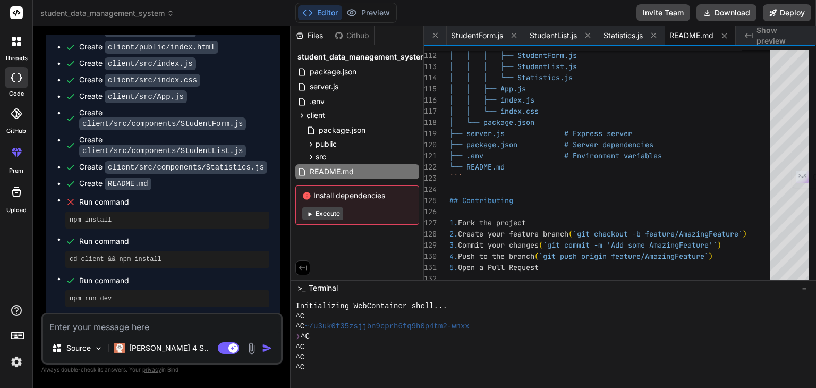
click at [97, 197] on span "Run command" at bounding box center [174, 202] width 190 height 11
click at [769, 10] on icon at bounding box center [772, 12] width 7 height 7
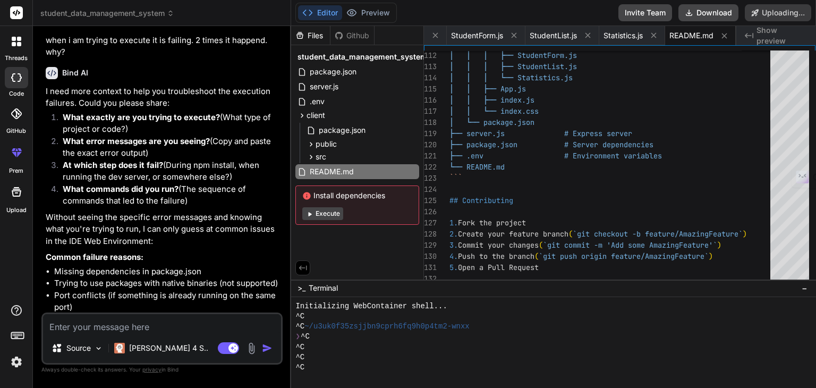
scroll to position [1462, 0]
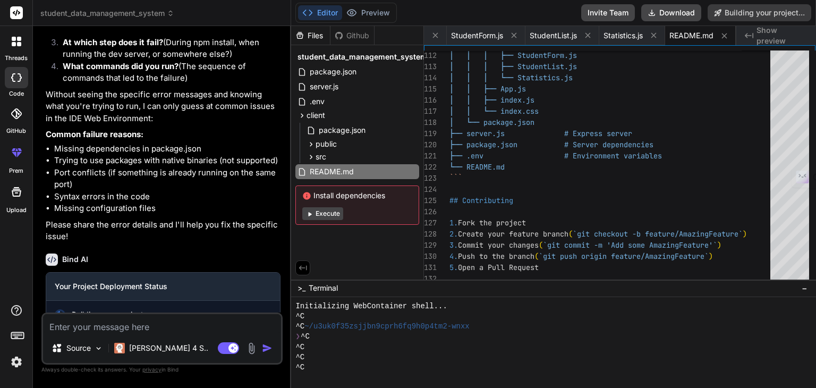
click at [777, 36] on span "Show preview" at bounding box center [782, 35] width 51 height 21
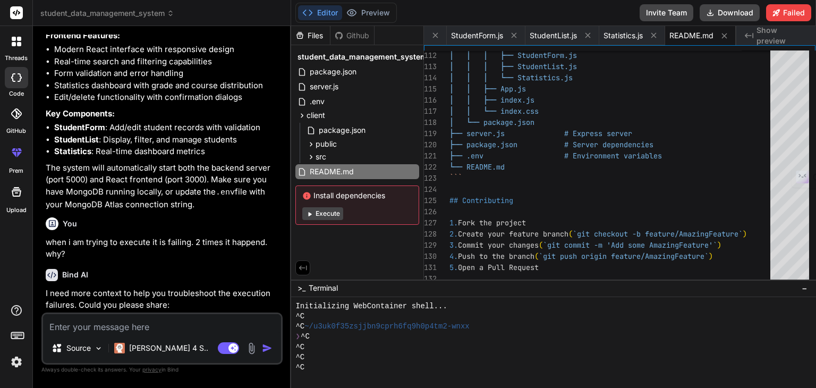
scroll to position [1491, 0]
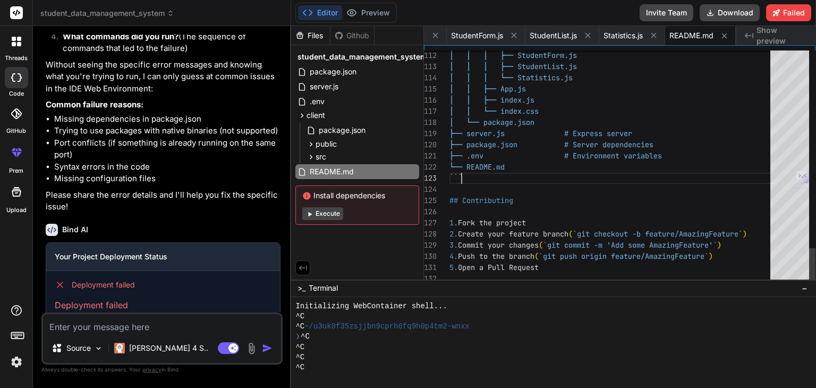
click at [790, 40] on span "Show preview" at bounding box center [782, 35] width 51 height 21
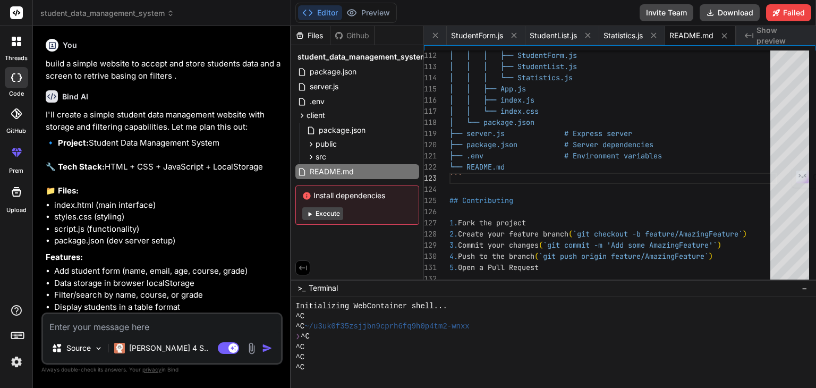
click at [149, 59] on p "build a simple website to accept and store students data and a screen to retriv…" at bounding box center [163, 70] width 235 height 24
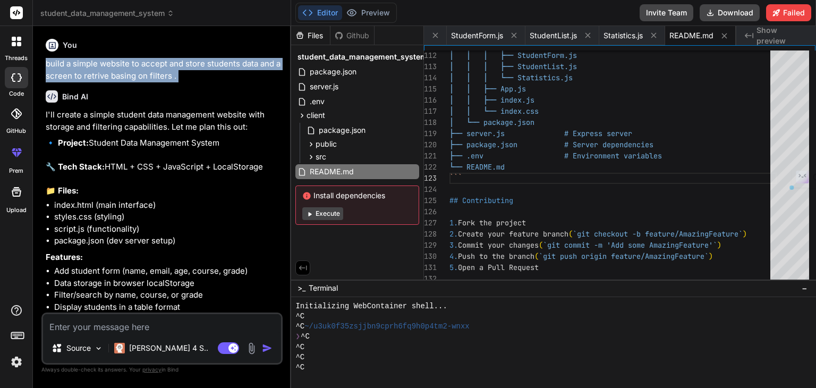
click at [149, 59] on p "build a simple website to accept and store students data and a screen to retriv…" at bounding box center [163, 70] width 235 height 24
copy div "build a simple website to accept and store students data and a screen to retriv…"
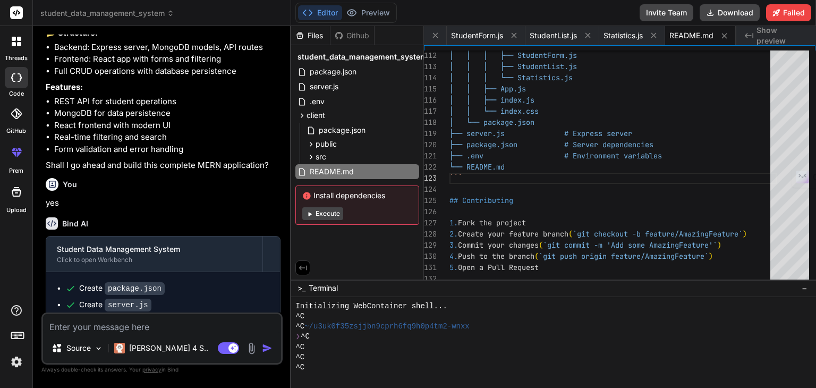
scroll to position [797, 0]
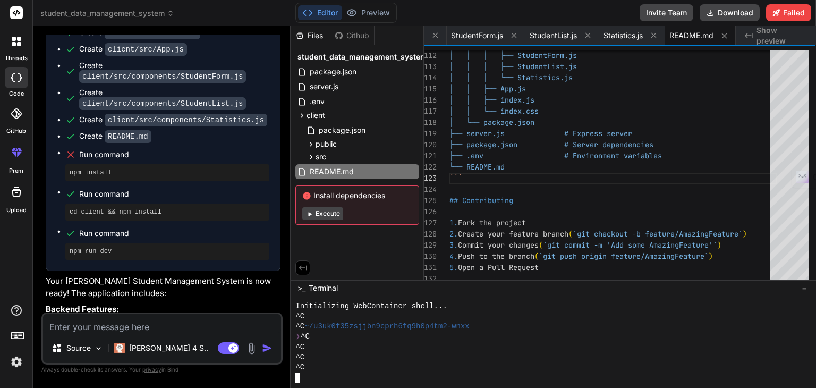
click at [407, 349] on div "^C" at bounding box center [547, 347] width 504 height 10
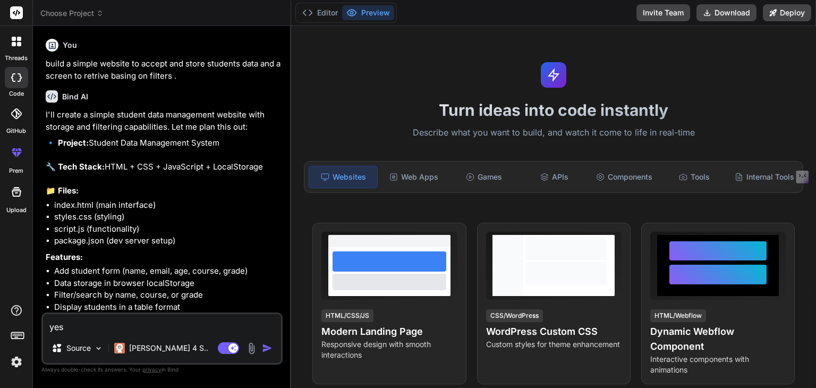
click at [9, 364] on img at bounding box center [16, 362] width 18 height 18
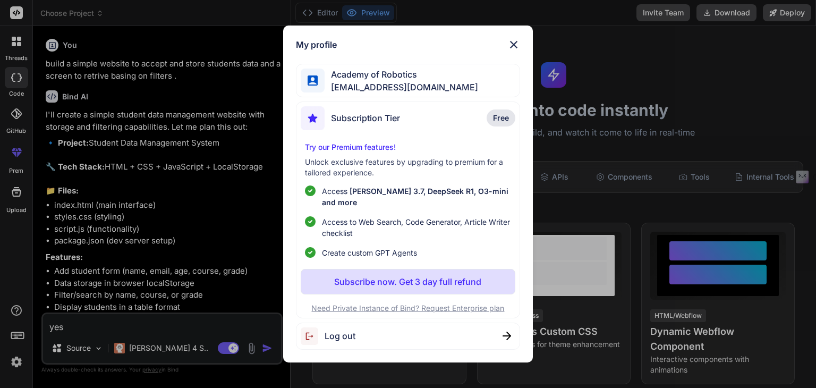
click at [476, 121] on div "Subscription Tier Free" at bounding box center [408, 120] width 214 height 28
click at [514, 51] on img at bounding box center [513, 44] width 13 height 13
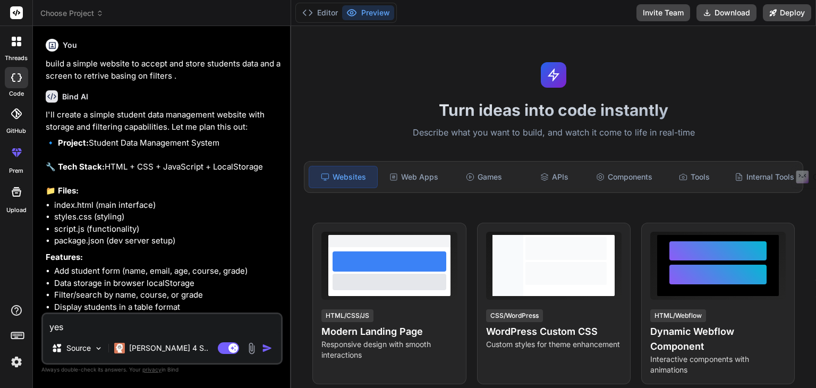
click at [12, 43] on icon at bounding box center [14, 44] width 4 height 4
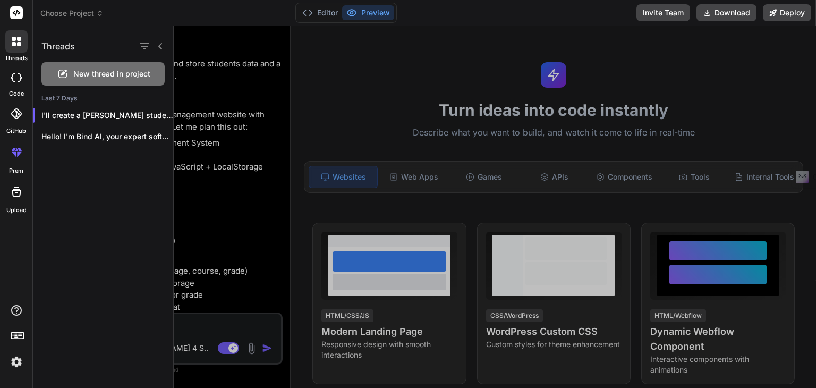
click at [73, 72] on span "New thread in project" at bounding box center [111, 74] width 77 height 11
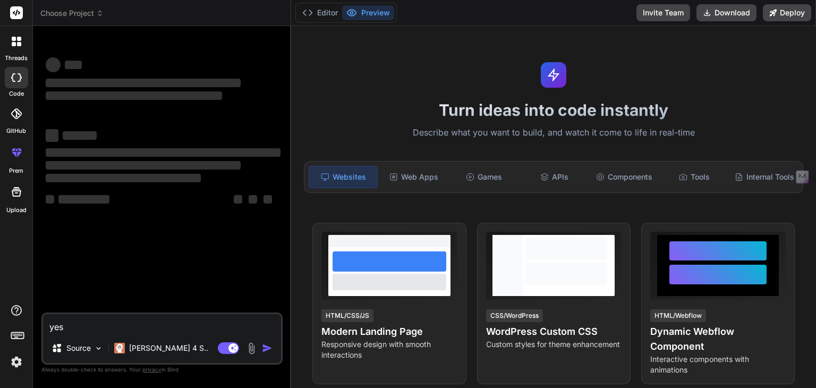
type textarea "x"
